Goal: Communication & Community: Connect with others

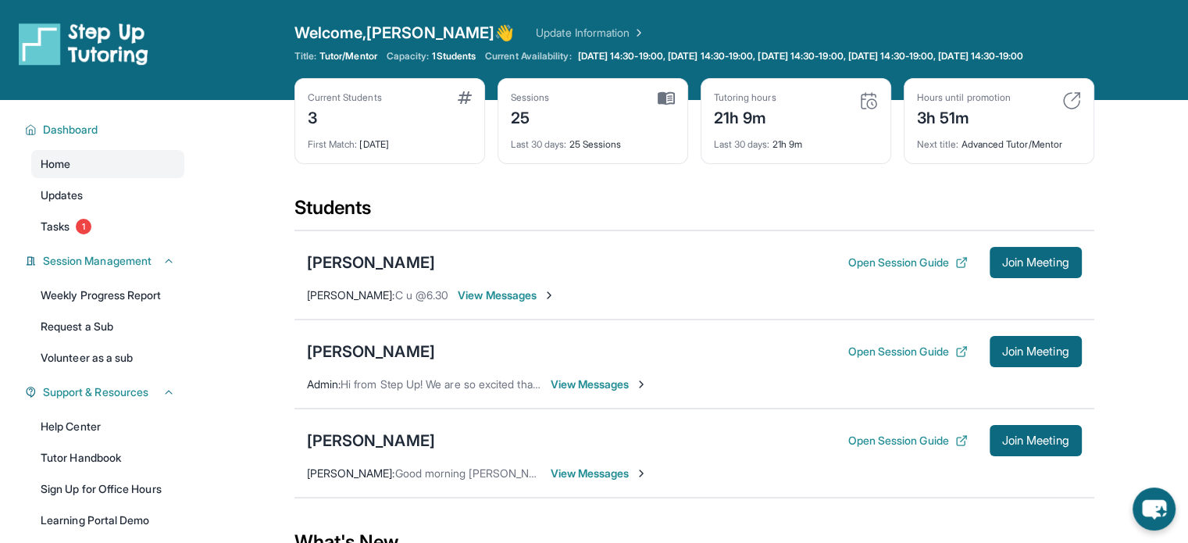
click at [543, 303] on span "View Messages" at bounding box center [507, 295] width 98 height 16
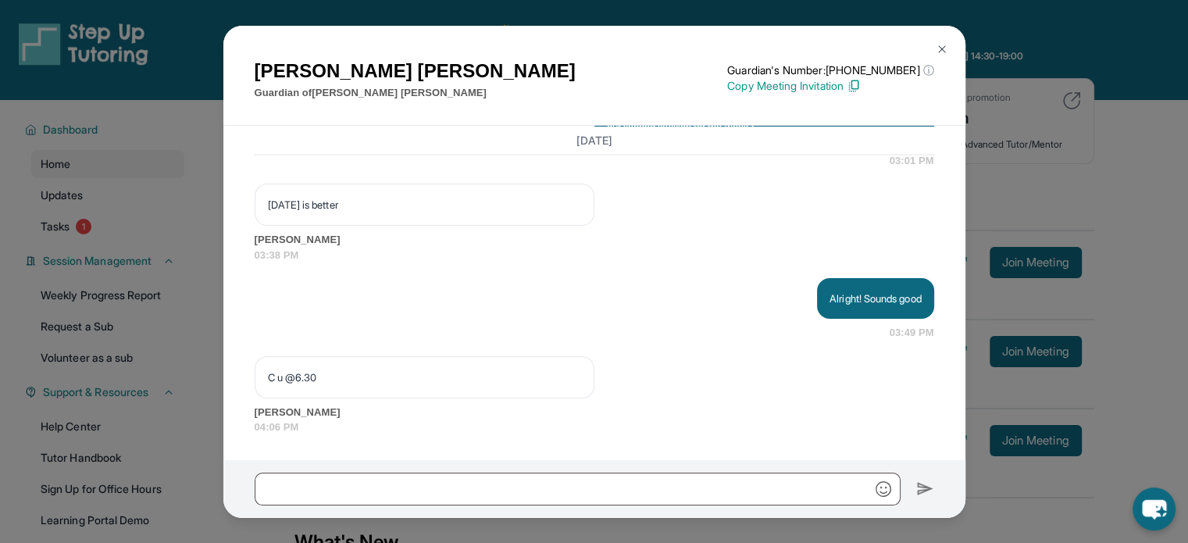
scroll to position [9390, 0]
click at [948, 37] on button at bounding box center [941, 49] width 31 height 31
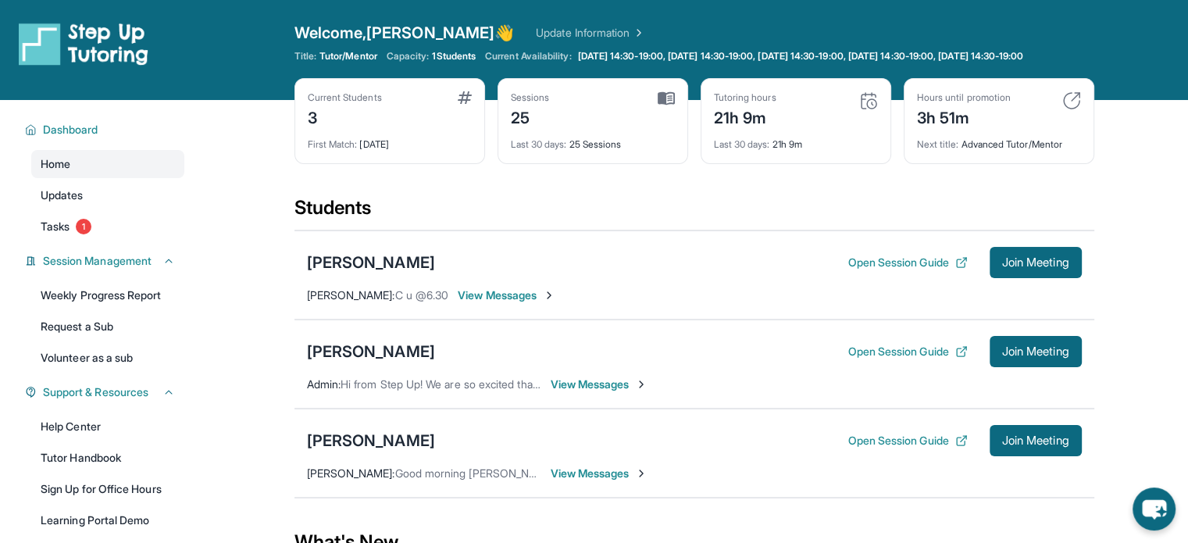
scroll to position [129, 0]
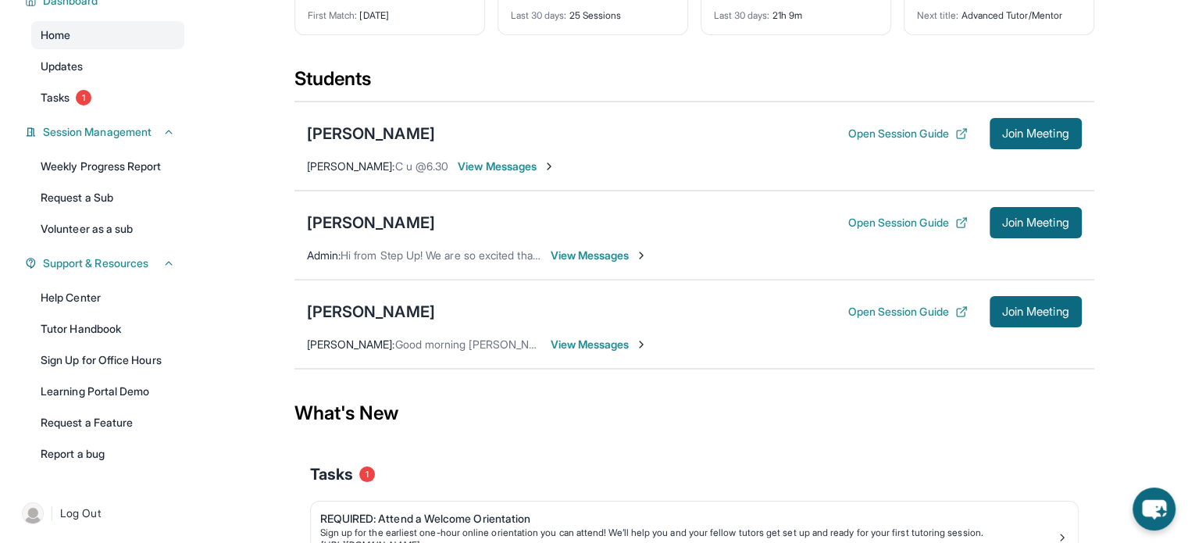
click at [606, 351] on span "View Messages" at bounding box center [600, 345] width 98 height 16
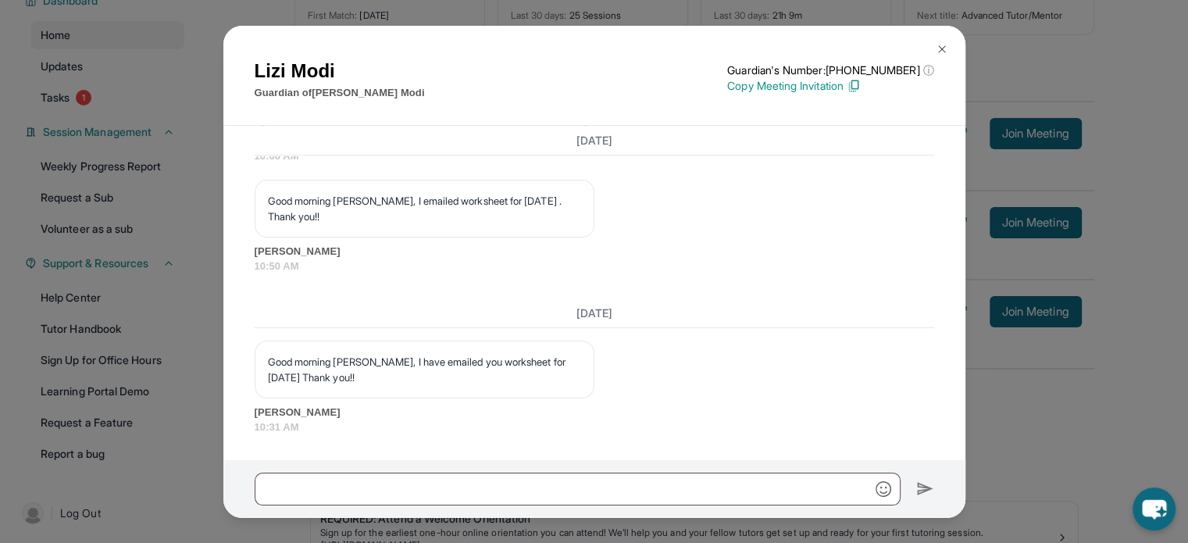
scroll to position [6122, 0]
click at [943, 48] on img at bounding box center [942, 49] width 12 height 12
